Goal: Task Accomplishment & Management: Manage account settings

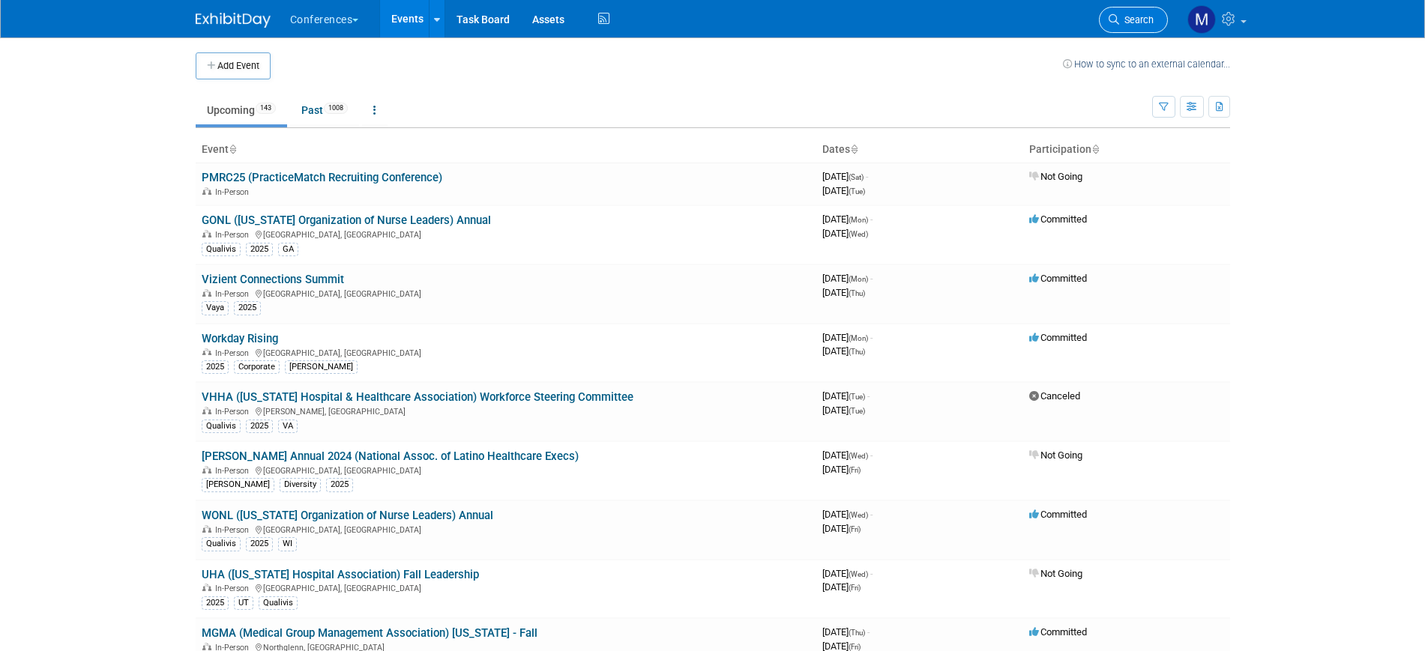
click at [1134, 21] on span "Search" at bounding box center [1136, 19] width 34 height 11
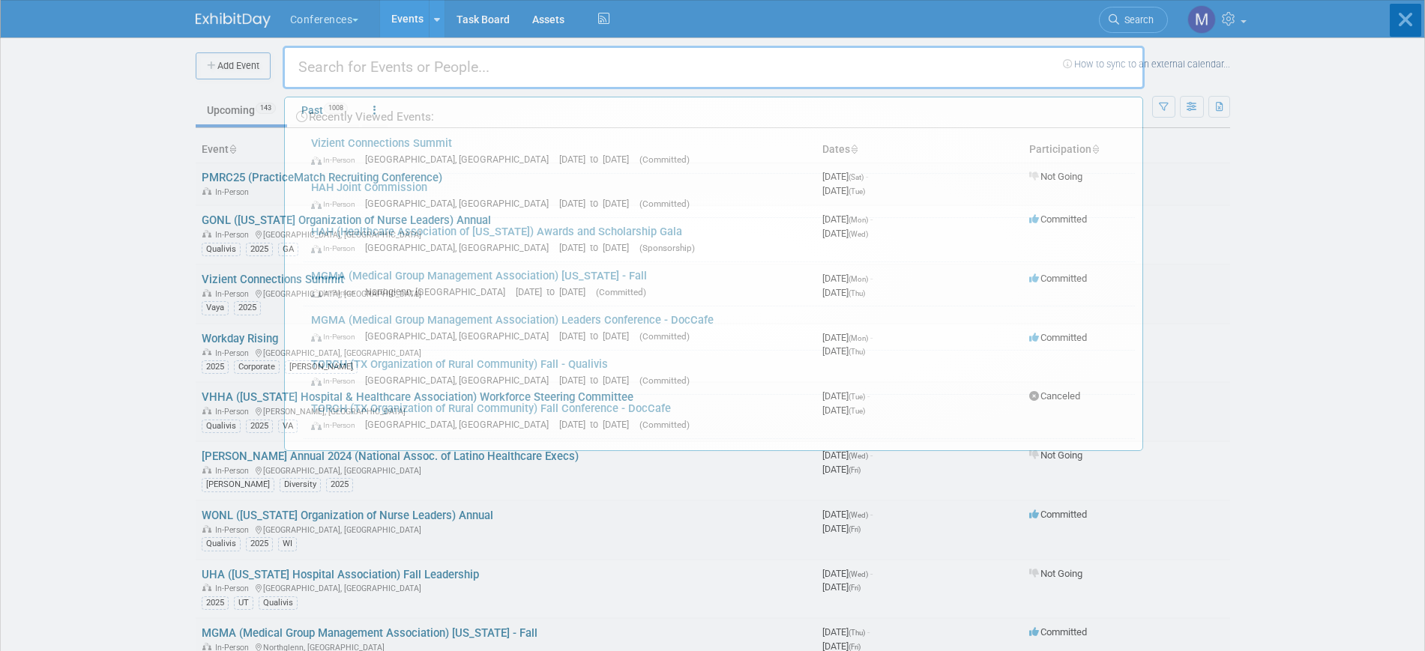
type input "t"
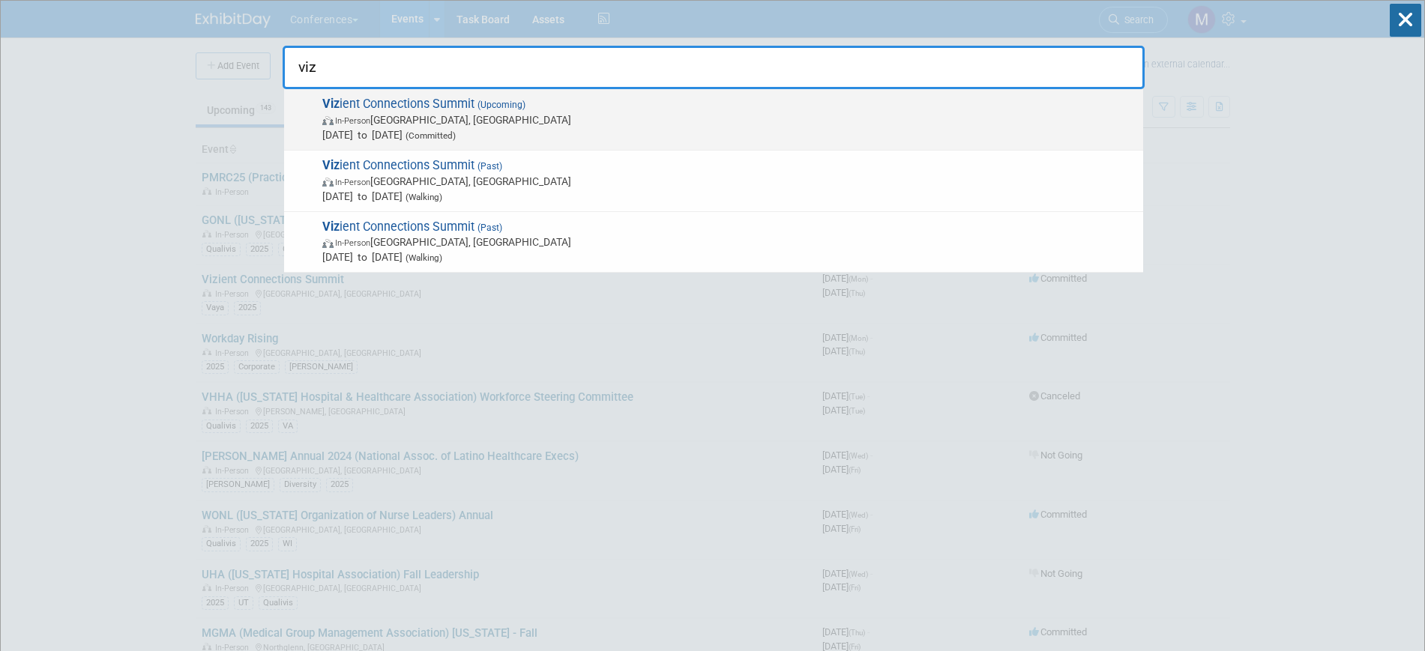
type input "viz"
click at [626, 116] on span "In-Person [GEOGRAPHIC_DATA], [GEOGRAPHIC_DATA]" at bounding box center [728, 119] width 813 height 15
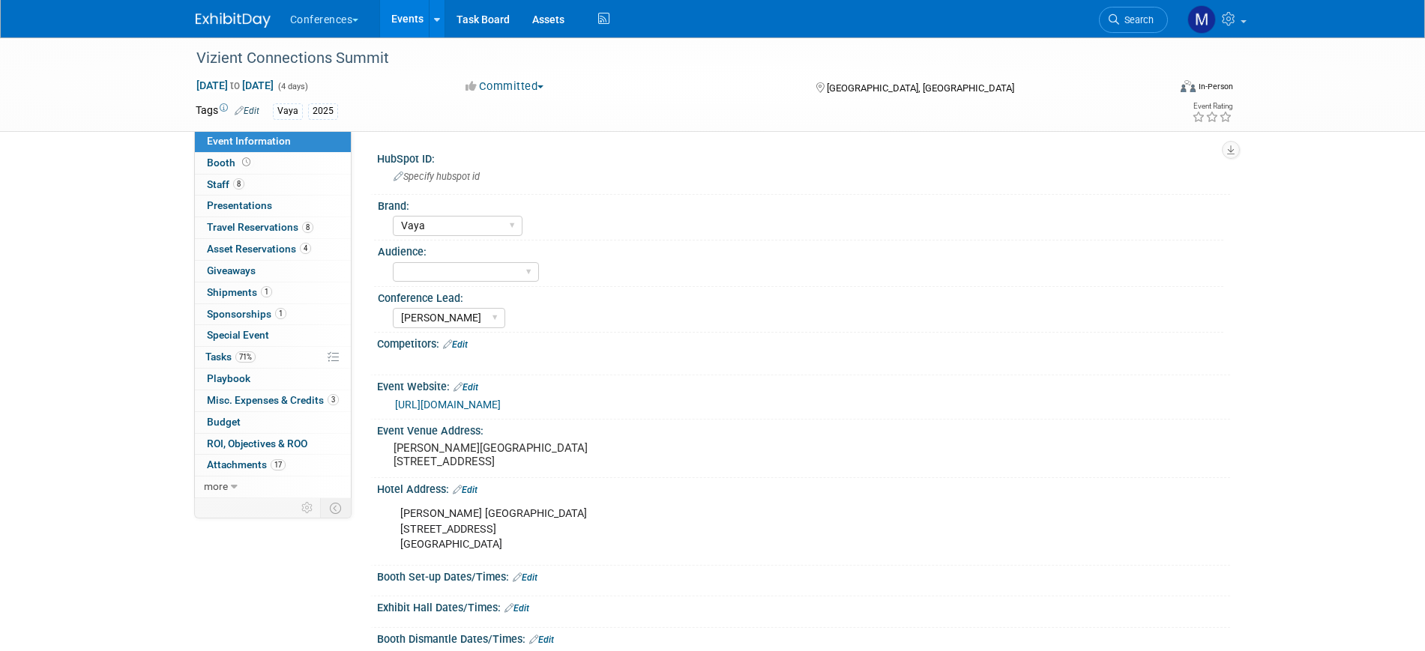
select select "Vaya"
select select "[PERSON_NAME]"
drag, startPoint x: 450, startPoint y: 465, endPoint x: 383, endPoint y: 445, distance: 69.5
click at [383, 445] on div "[PERSON_NAME][GEOGRAPHIC_DATA] [STREET_ADDRESS]" at bounding box center [554, 456] width 355 height 36
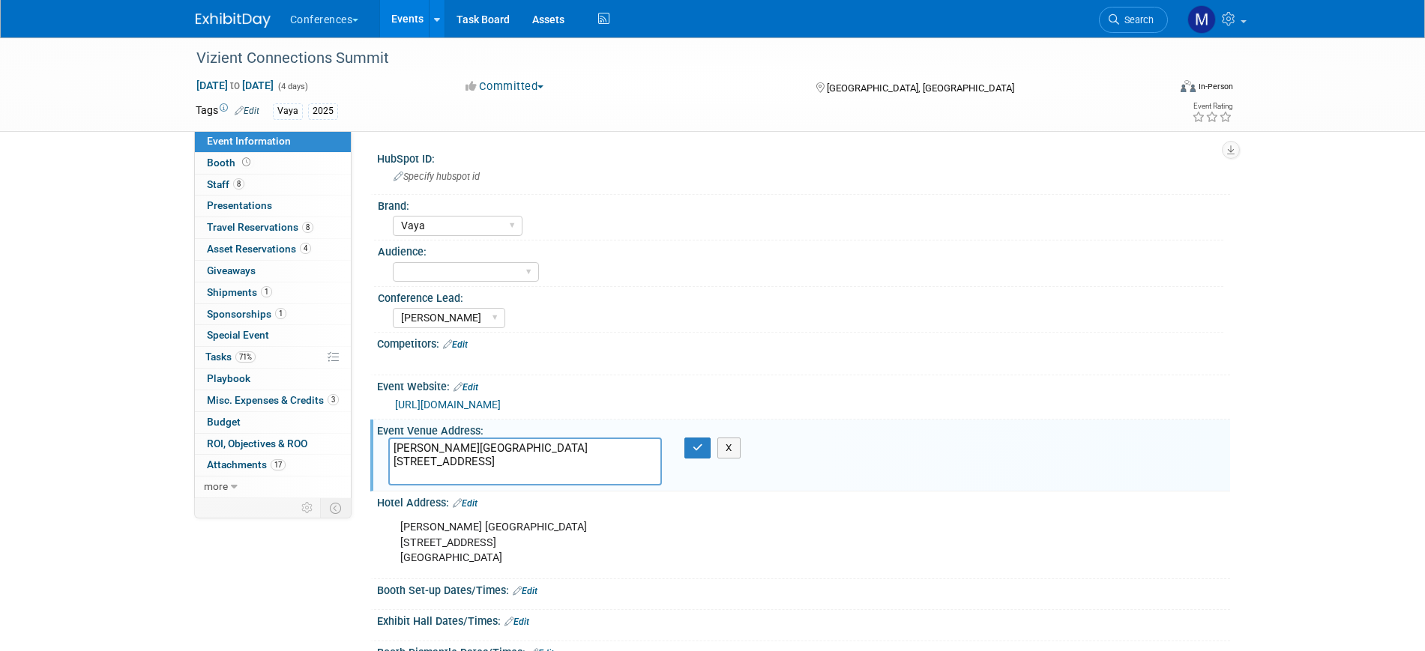
drag, startPoint x: 412, startPoint y: 448, endPoint x: 394, endPoint y: 447, distance: 18.8
click at [394, 446] on textarea "Wynn Las Vegas 3131 Las Vegas Blvd S Las Vegas, NV 89109" at bounding box center [525, 462] width 274 height 48
drag, startPoint x: 394, startPoint y: 447, endPoint x: 535, endPoint y: 484, distance: 146.6
click at [535, 484] on textarea "Wynn Las Vegas 3131 Las Vegas Blvd S Las Vegas, NV 89109" at bounding box center [525, 462] width 274 height 48
click at [702, 450] on icon "button" at bounding box center [698, 448] width 10 height 10
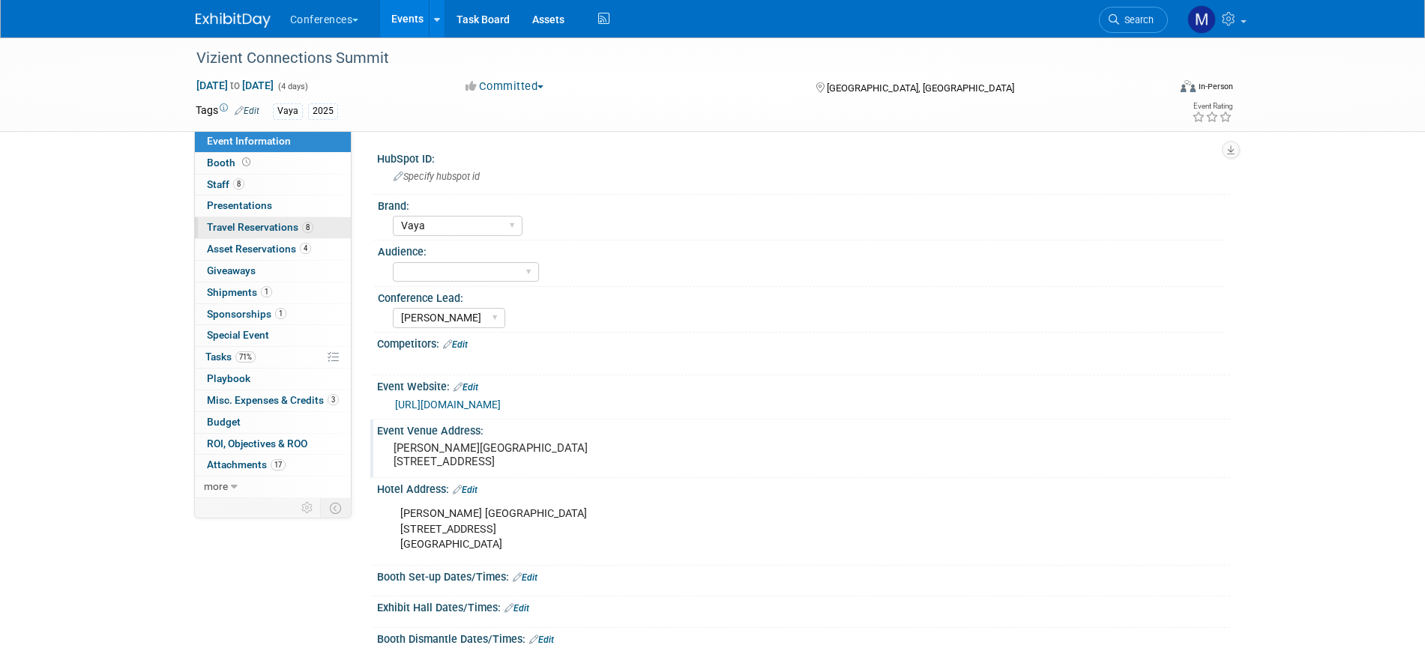
click at [264, 229] on span "Travel Reservations 8" at bounding box center [260, 227] width 106 height 12
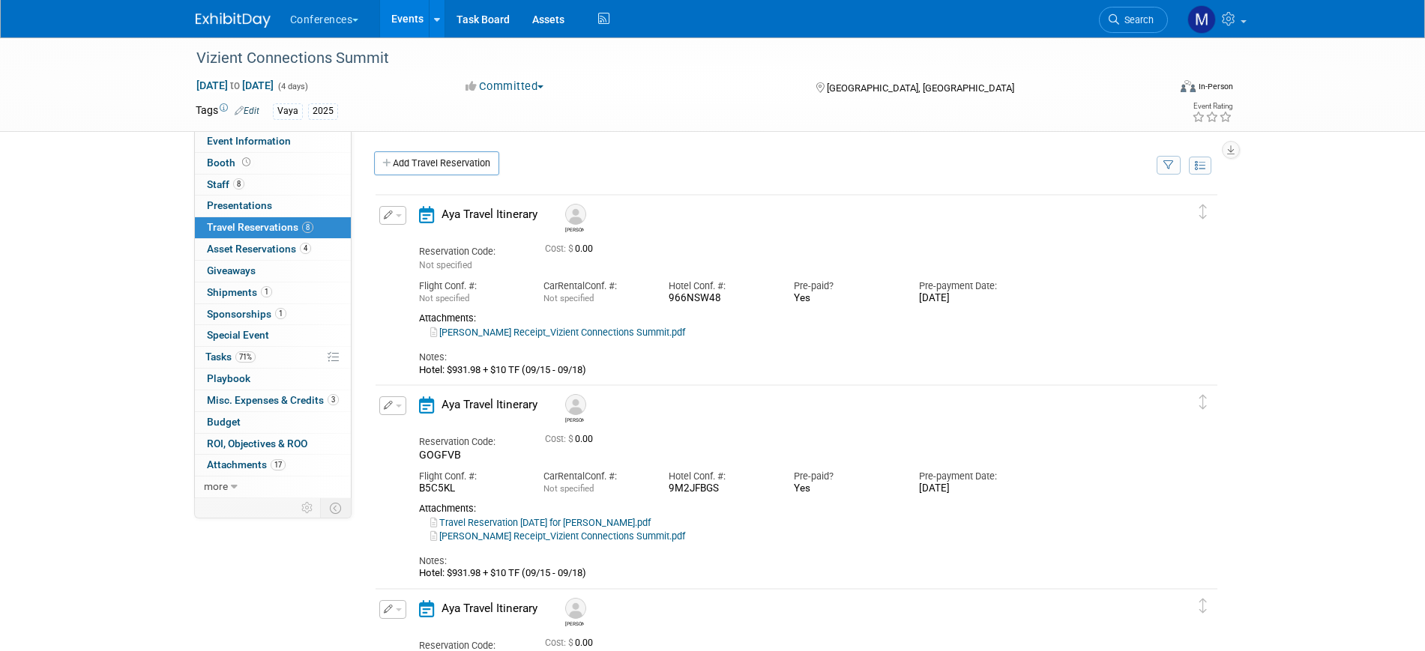
click at [617, 332] on link "Wynn Receipt_Vizient Connections Summit.pdf" at bounding box center [557, 332] width 255 height 11
click at [544, 331] on link "Wynn Receipt_Vizient Connections Summit.pdf" at bounding box center [557, 332] width 255 height 11
